Goal: Transaction & Acquisition: Obtain resource

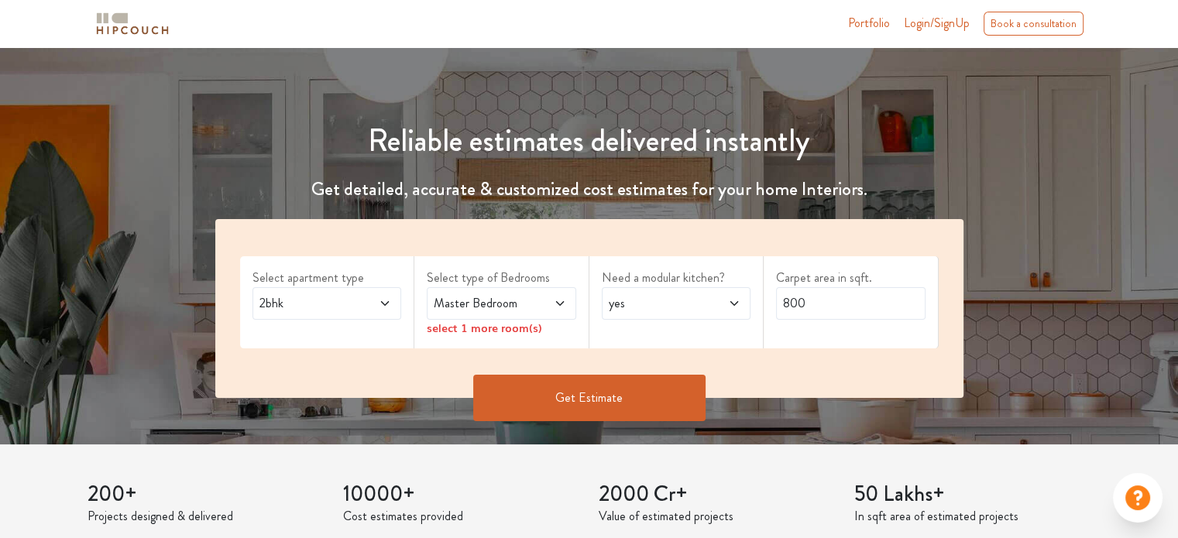
scroll to position [155, 0]
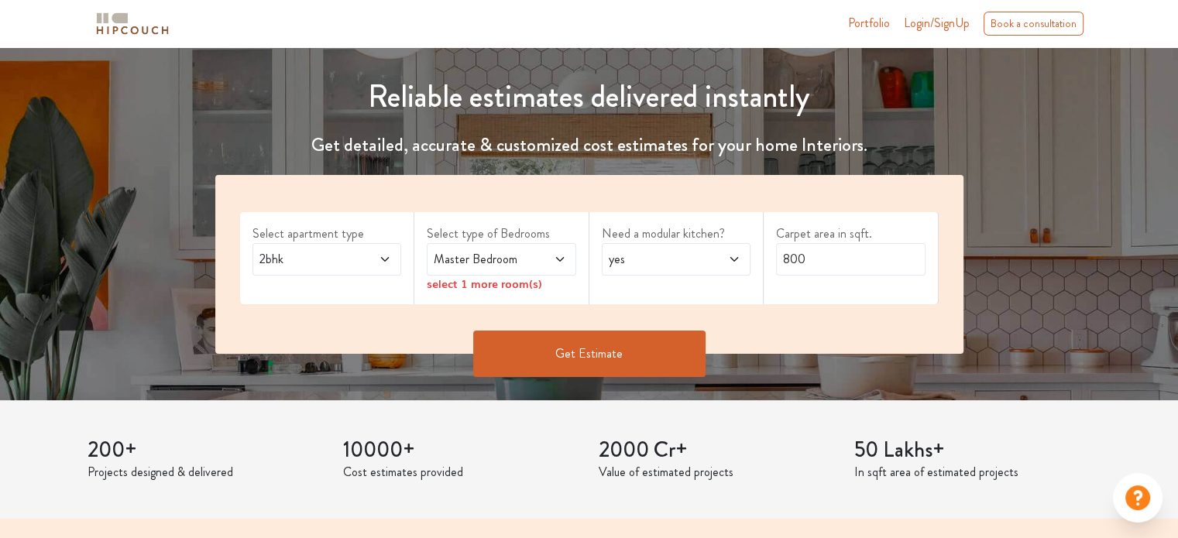
click at [554, 259] on icon at bounding box center [560, 259] width 12 height 12
click at [598, 346] on button "Get Estimate" at bounding box center [589, 354] width 232 height 46
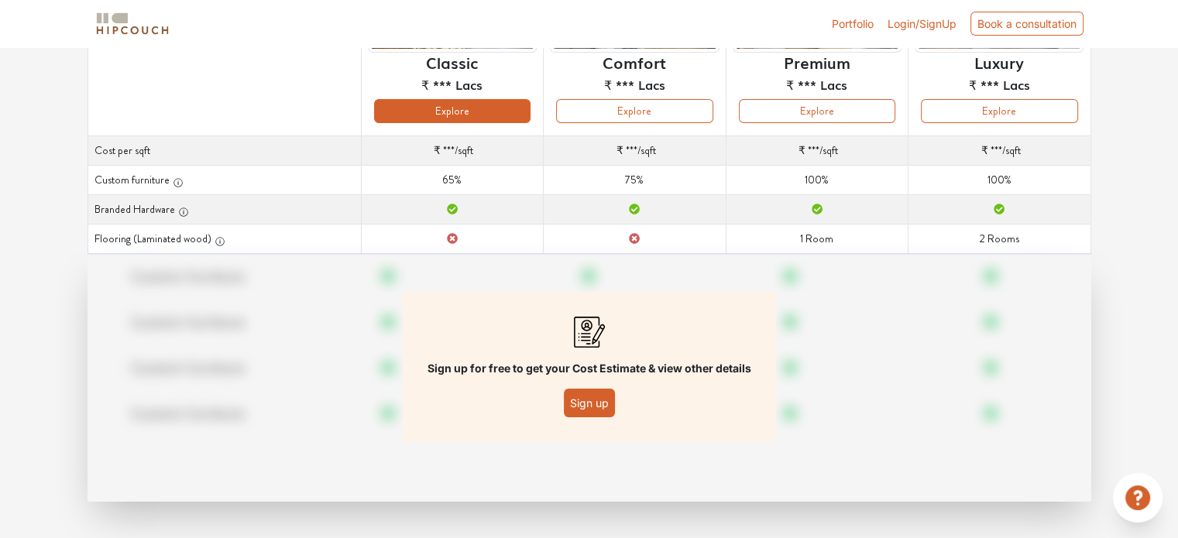
scroll to position [223, 0]
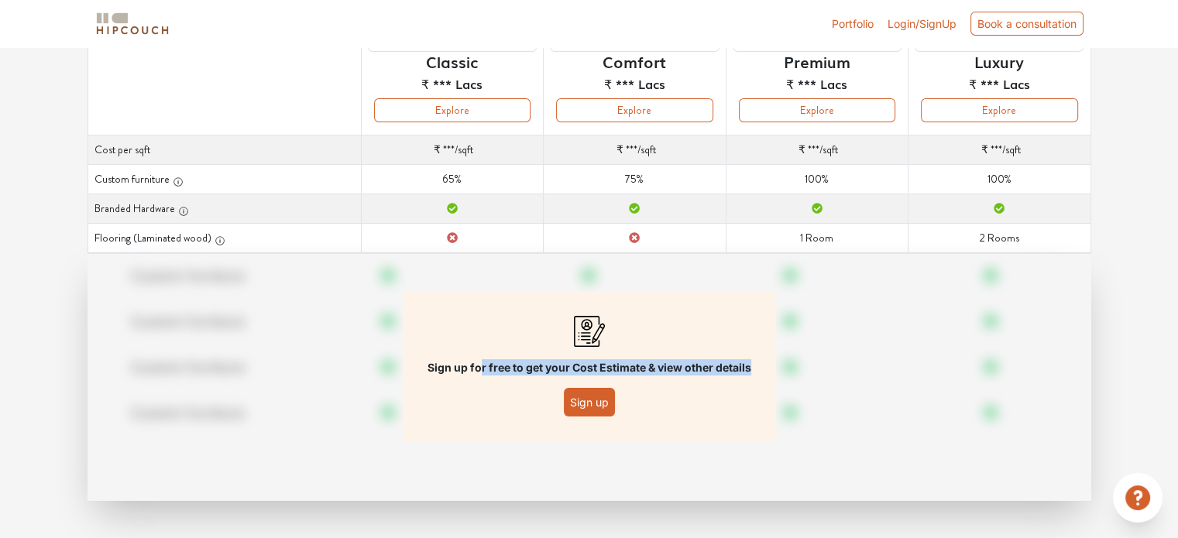
drag, startPoint x: 480, startPoint y: 366, endPoint x: 753, endPoint y: 366, distance: 272.6
click at [753, 366] on div "Sign up for free to get your Cost Estimate & view other details Sign up" at bounding box center [589, 366] width 373 height 150
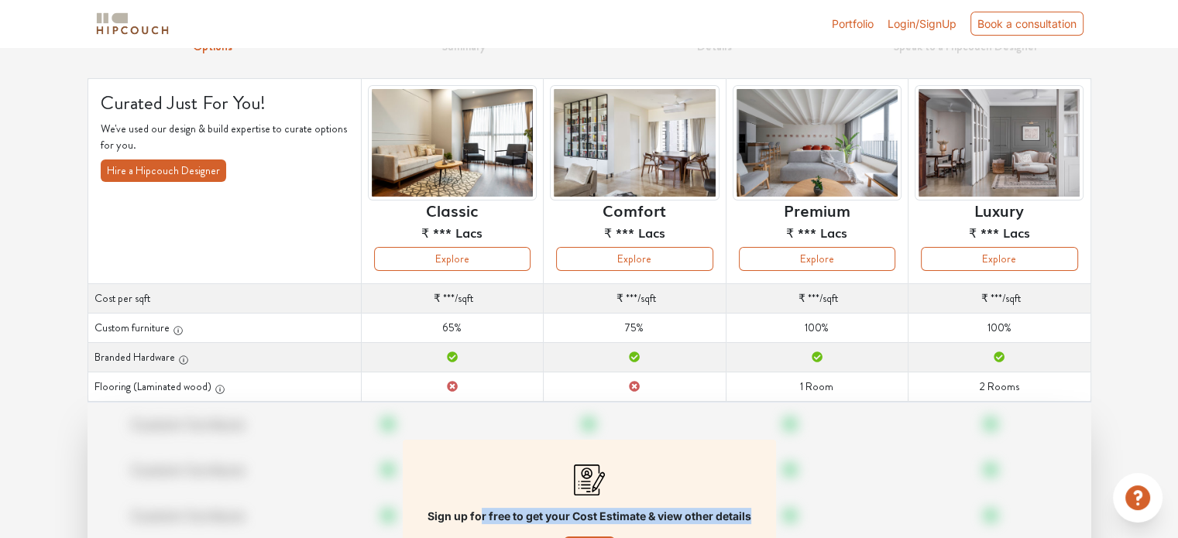
scroll to position [0, 0]
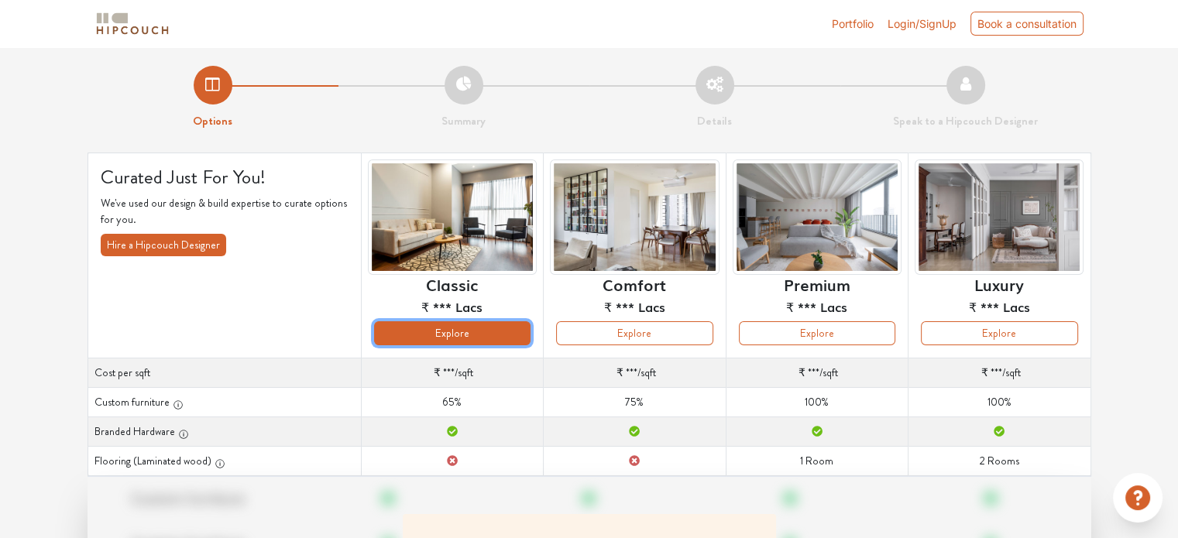
click at [465, 330] on button "Explore" at bounding box center [452, 333] width 156 height 24
